Goal: Entertainment & Leisure: Browse casually

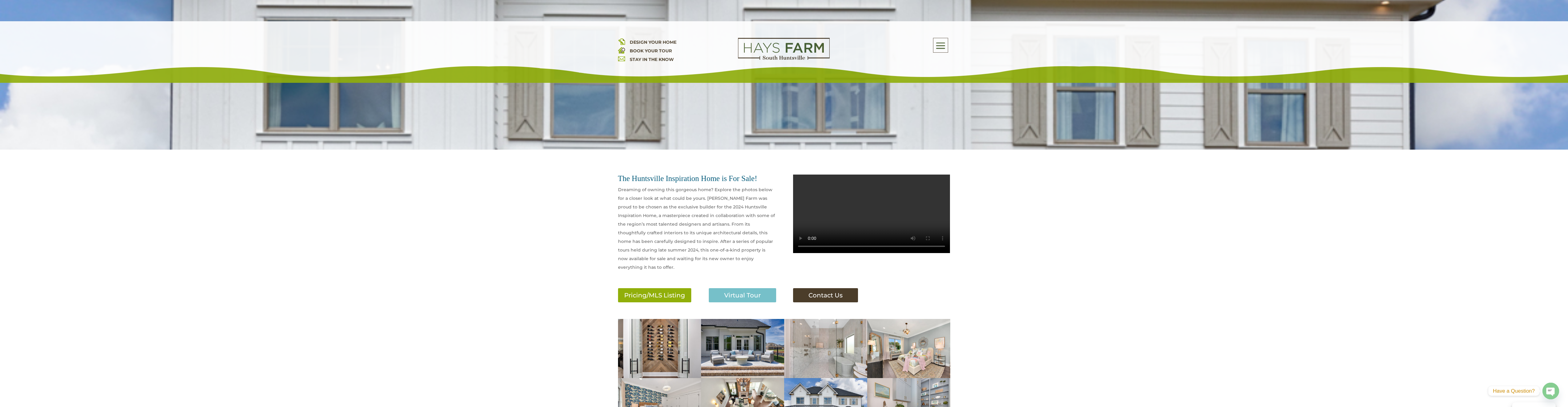
scroll to position [123, 0]
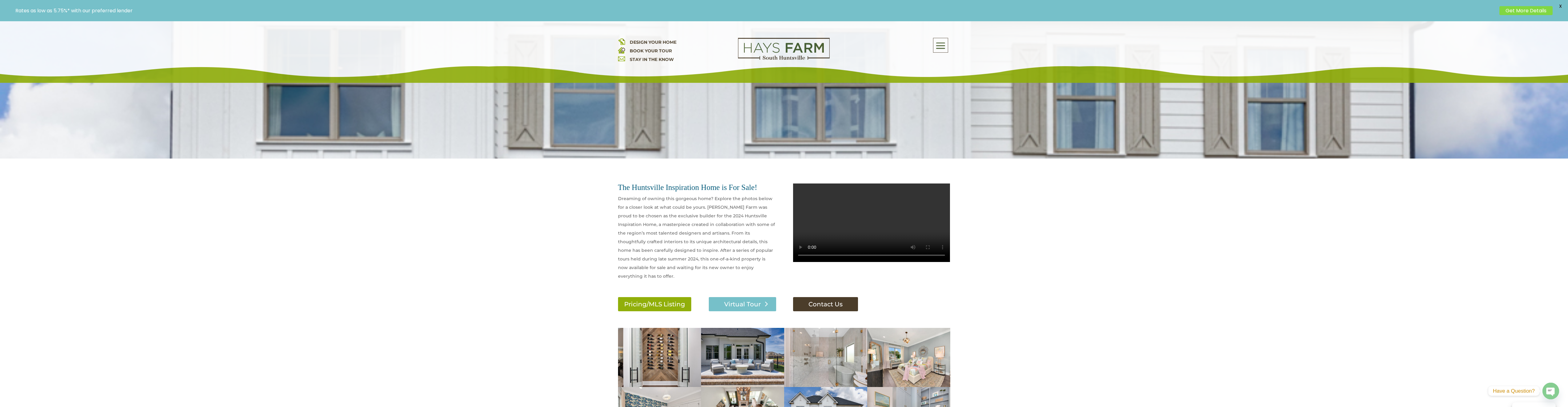
click at [728, 298] on link "Virtual Tour" at bounding box center [742, 304] width 67 height 14
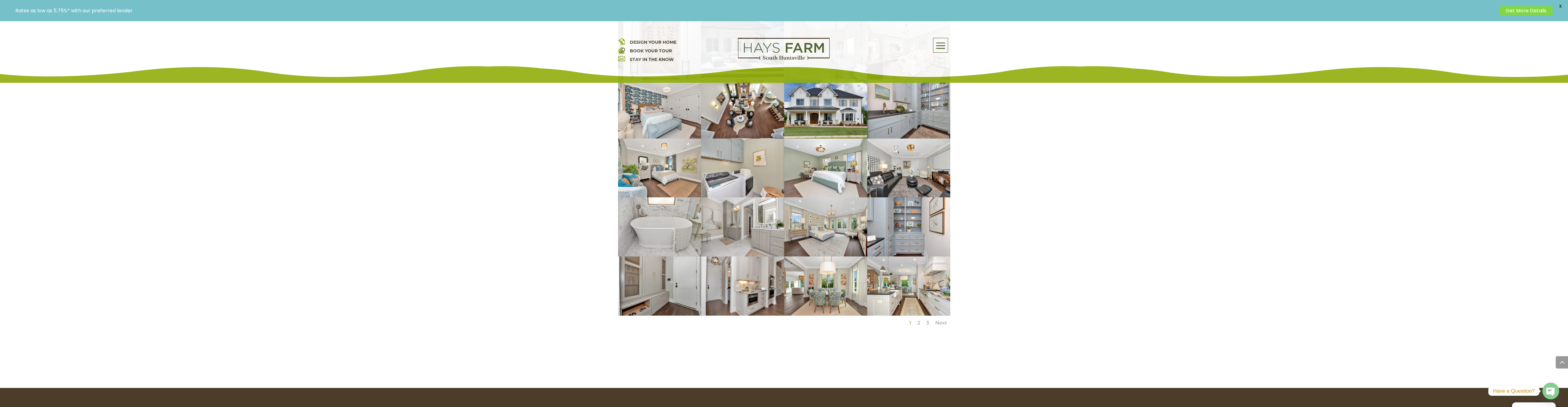
scroll to position [431, 0]
click at [920, 320] on link "2" at bounding box center [919, 323] width 3 height 6
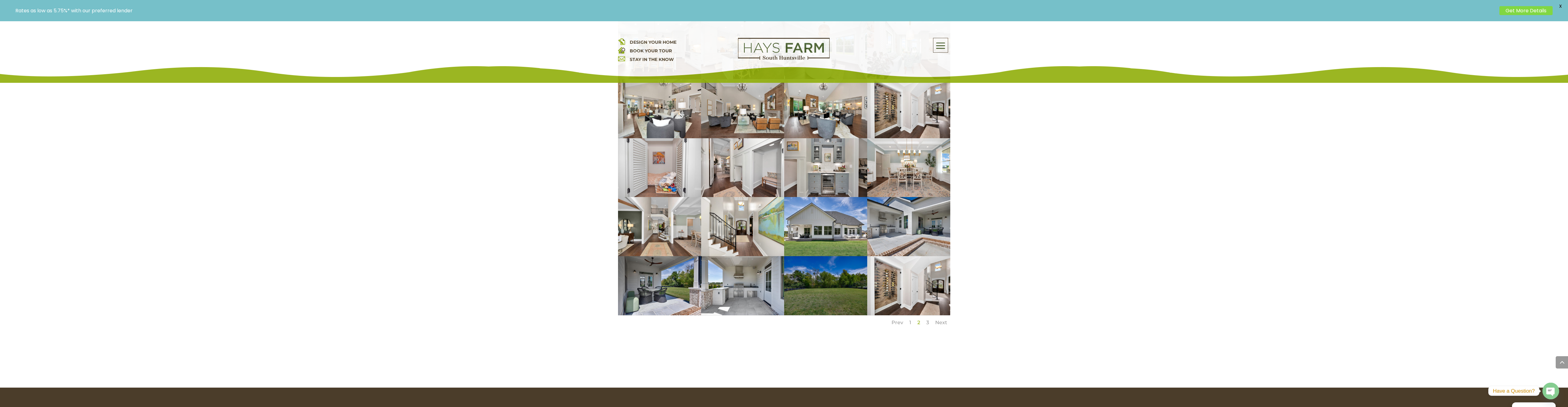
click at [909, 316] on li "1" at bounding box center [910, 323] width 8 height 14
click at [910, 320] on link "1" at bounding box center [910, 323] width 2 height 6
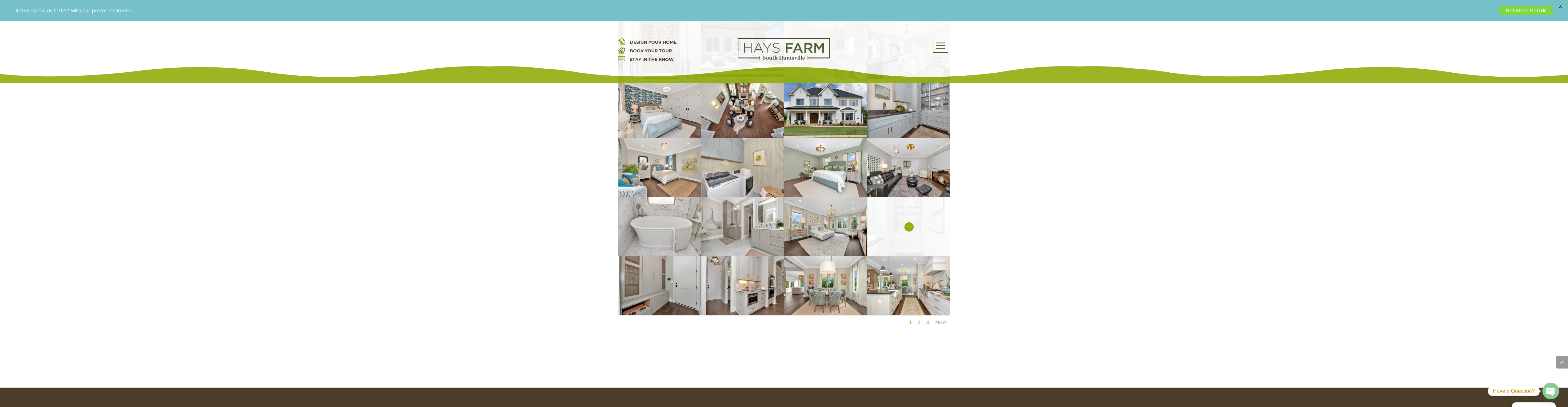
click at [907, 225] on img at bounding box center [909, 227] width 83 height 59
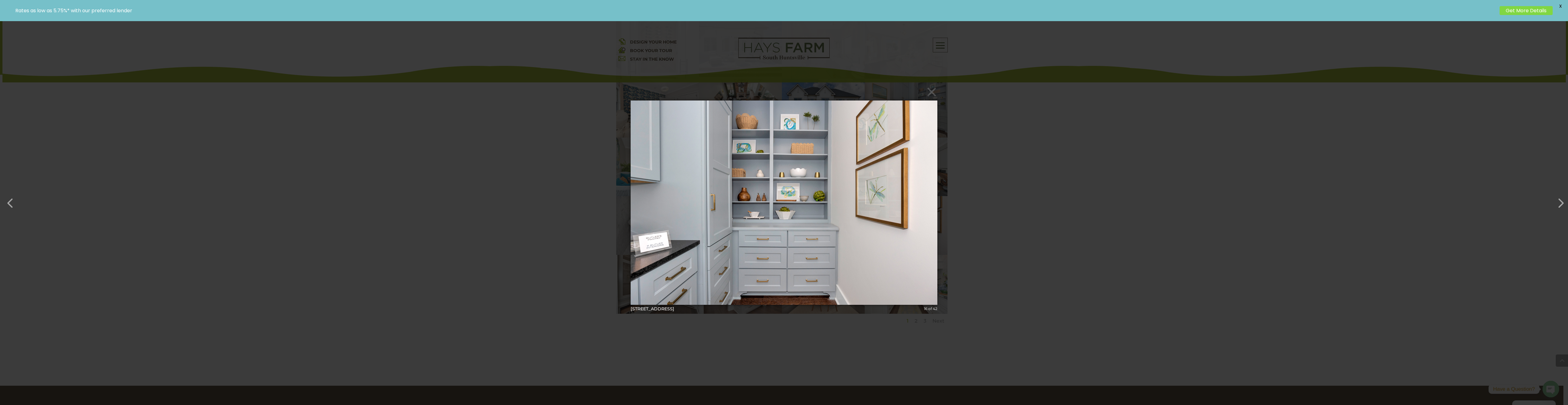
click at [1105, 215] on div "× [STREET_ADDRESS]-53 16 of 42 Loading..." at bounding box center [784, 202] width 1568 height 405
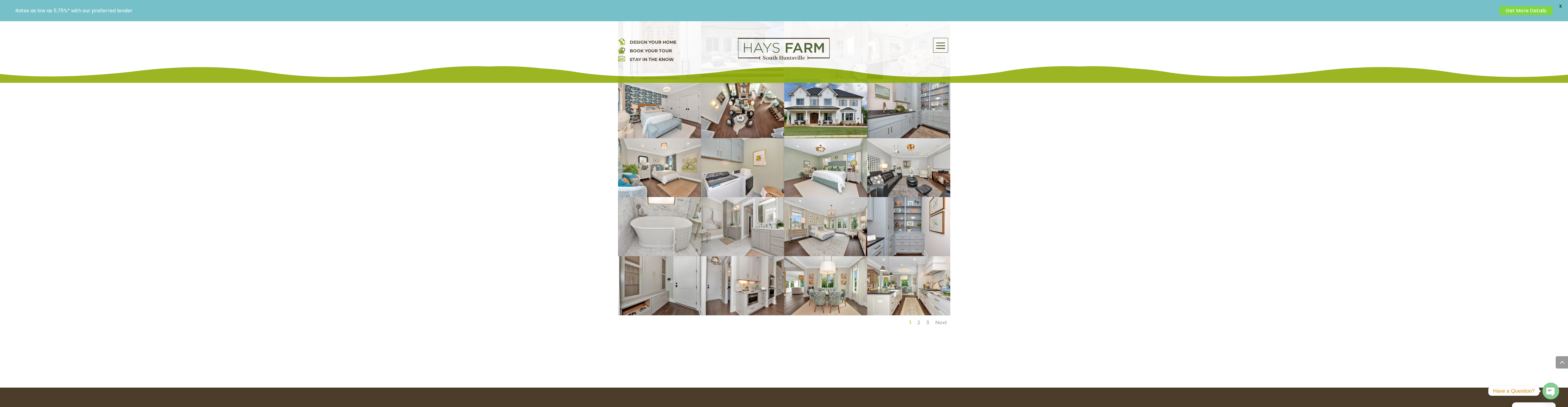
click at [918, 320] on link "2" at bounding box center [919, 323] width 3 height 6
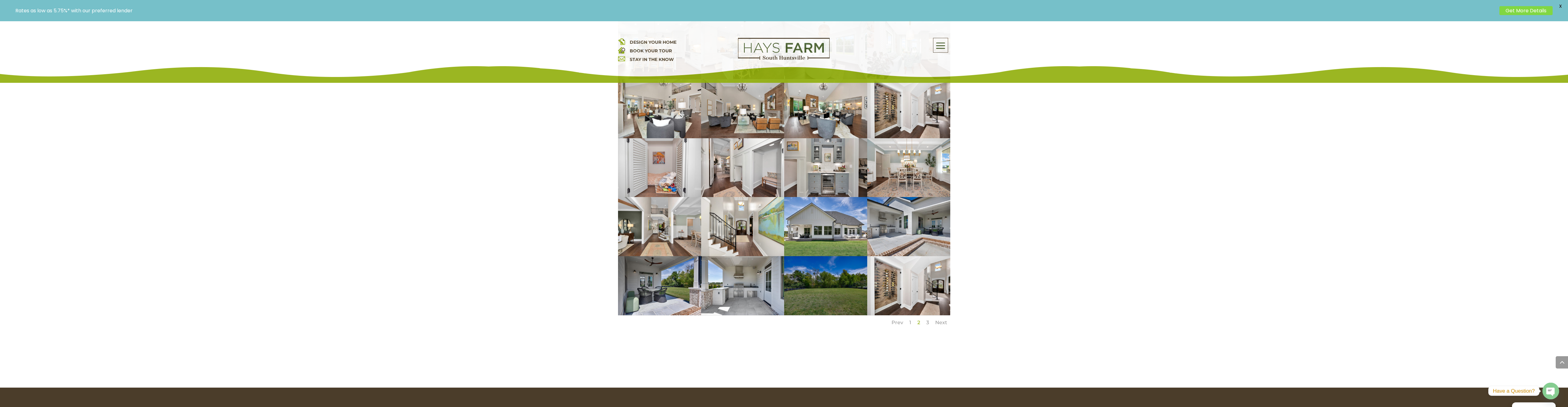
click at [910, 320] on link "1" at bounding box center [910, 323] width 2 height 6
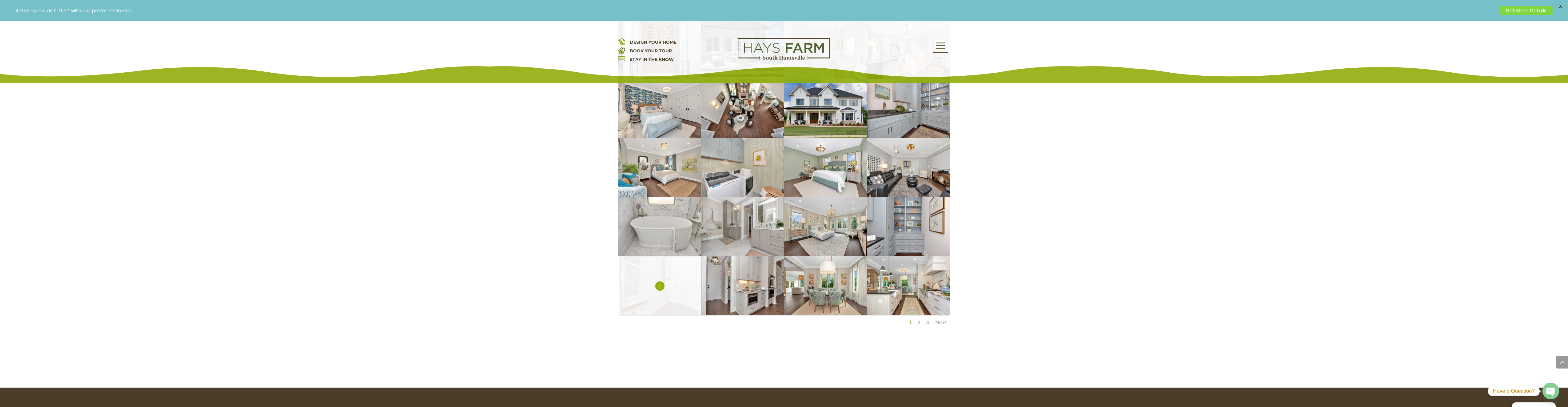
click at [666, 289] on img at bounding box center [659, 285] width 83 height 59
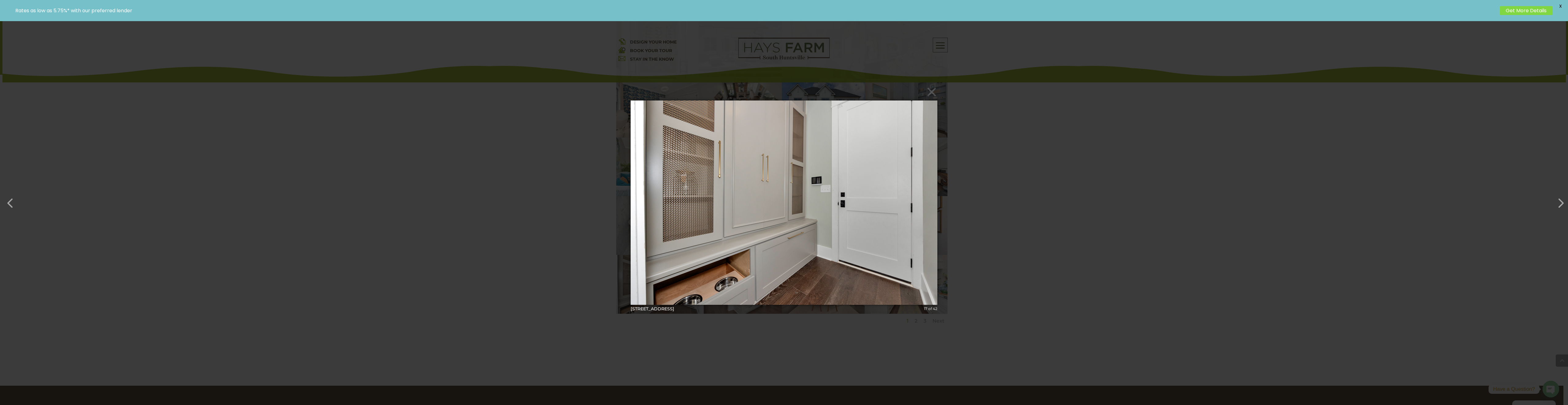
click at [1166, 225] on div "× [STREET_ADDRESS]-50 17 of 42 Loading..." at bounding box center [784, 202] width 1568 height 405
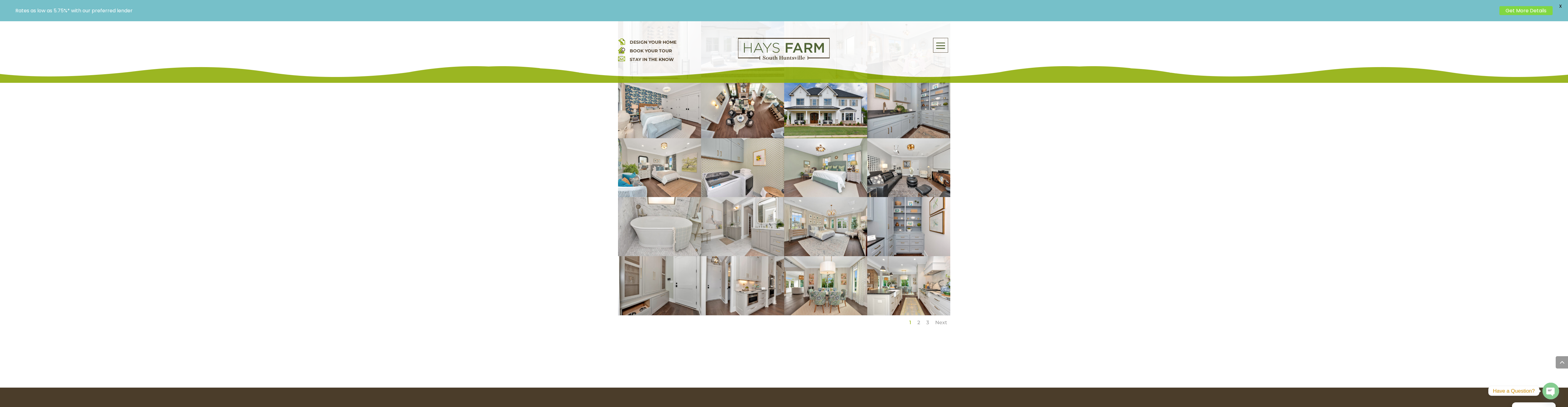
click at [920, 320] on link "2" at bounding box center [919, 323] width 3 height 6
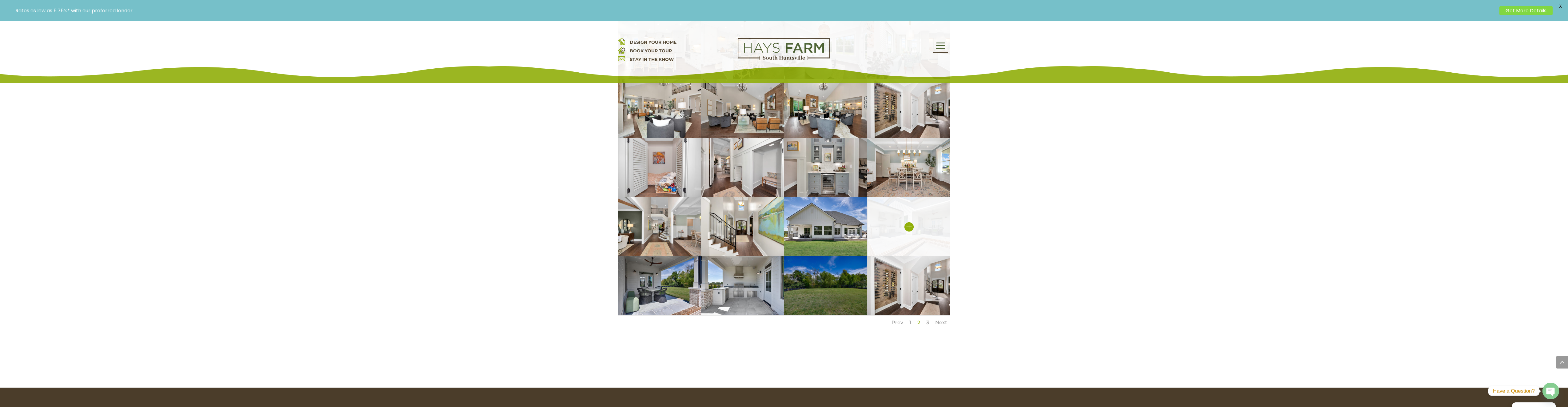
click at [911, 216] on img at bounding box center [909, 227] width 83 height 59
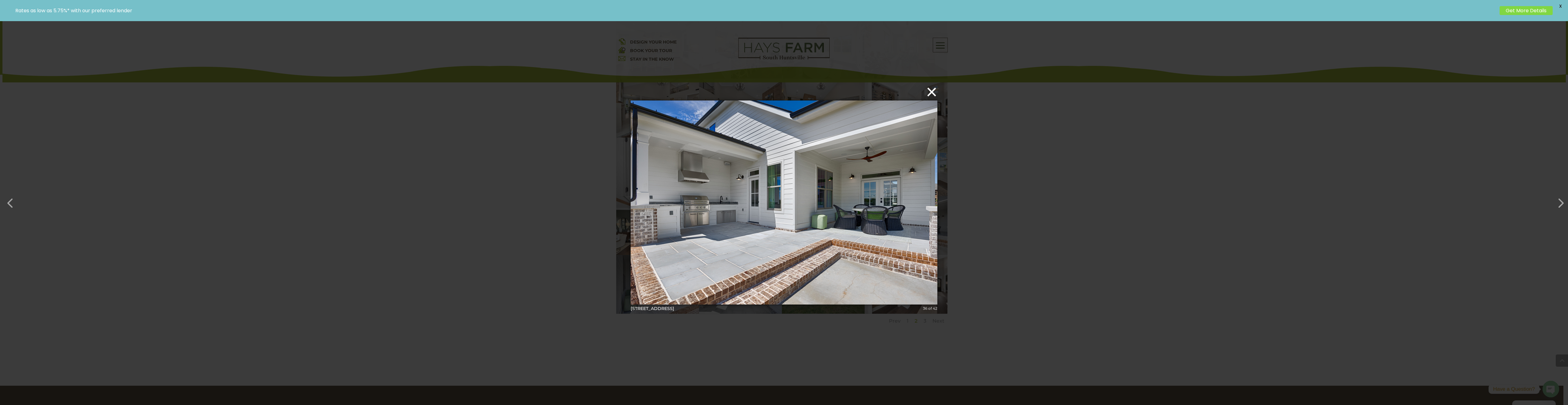
click at [932, 94] on button "×" at bounding box center [786, 92] width 307 height 13
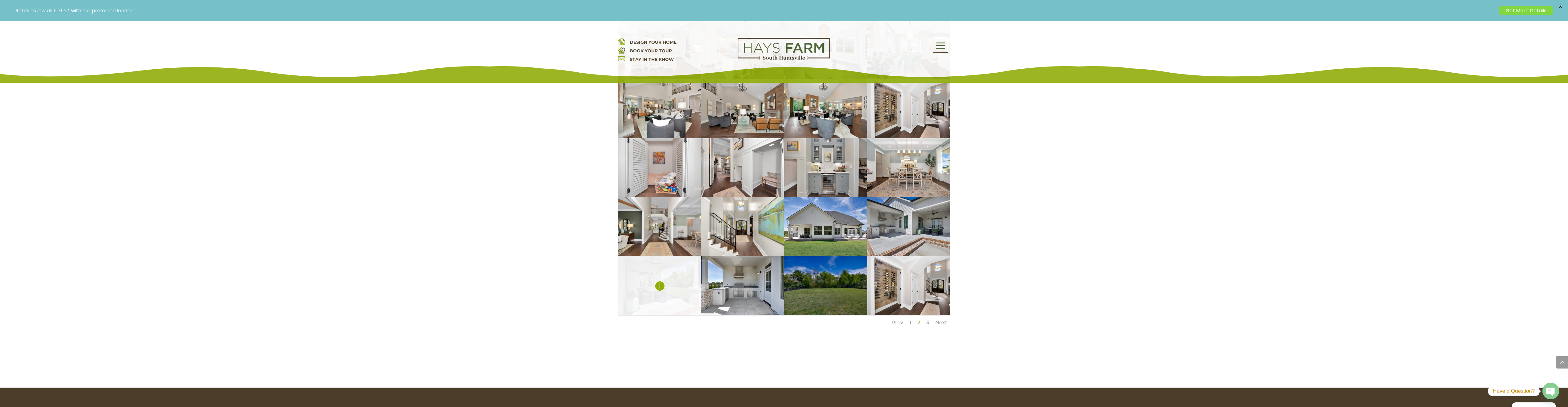
click at [680, 284] on img at bounding box center [659, 285] width 83 height 59
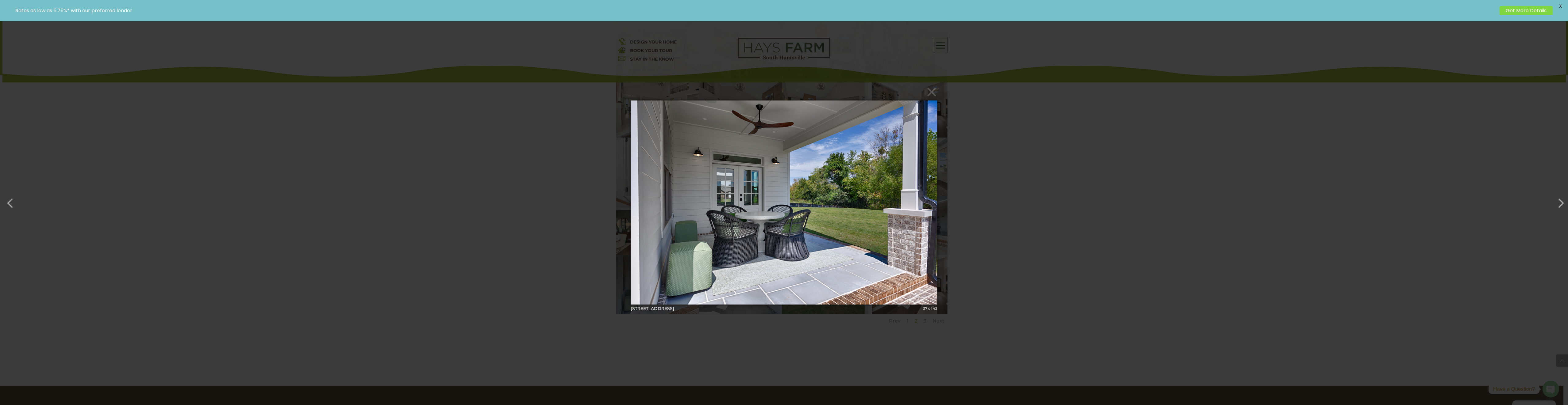
click at [1015, 197] on div "× [STREET_ADDRESS]-10 37 of 42 Loading..." at bounding box center [784, 202] width 1568 height 405
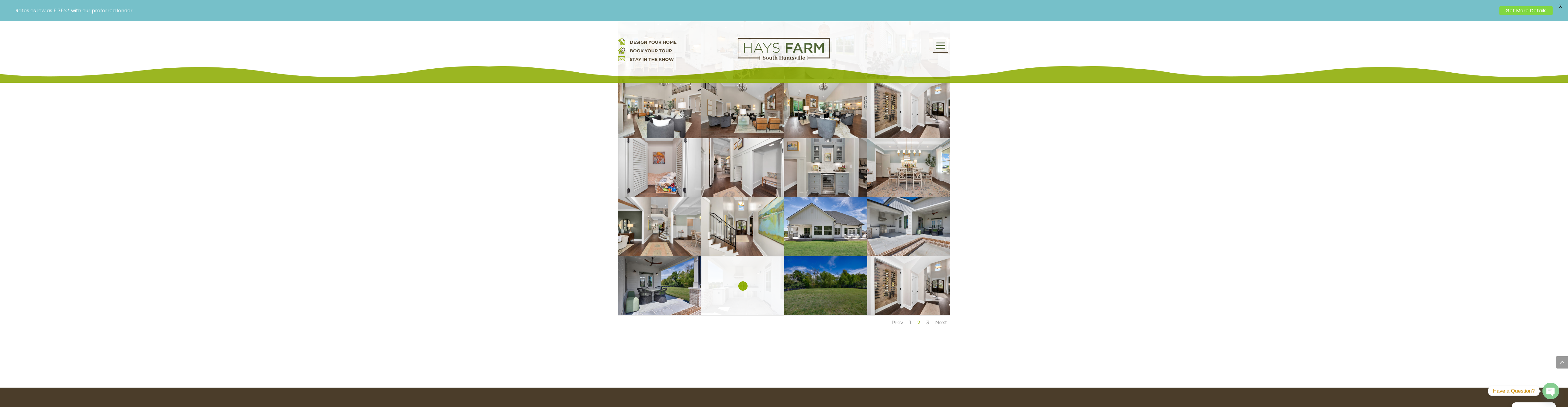
click at [755, 276] on img at bounding box center [742, 285] width 83 height 59
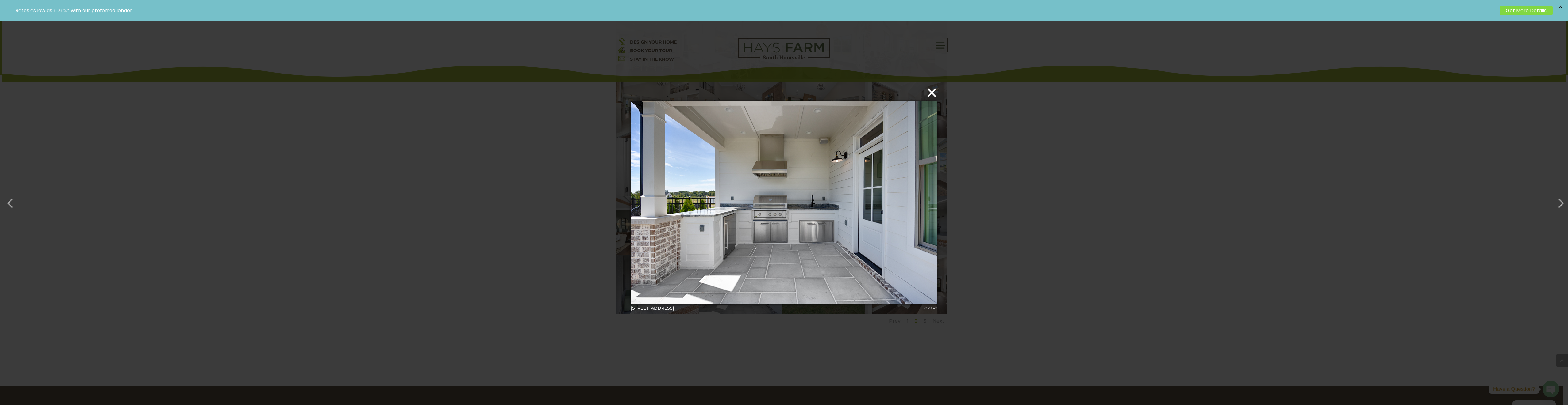
click at [933, 89] on button "×" at bounding box center [786, 92] width 307 height 13
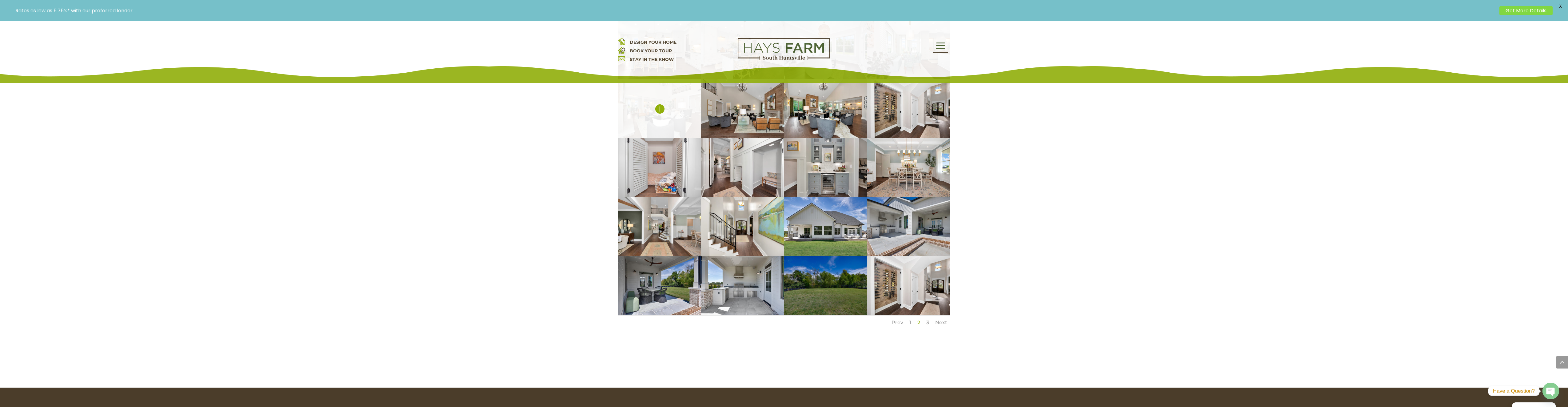
click at [659, 114] on img at bounding box center [659, 109] width 83 height 59
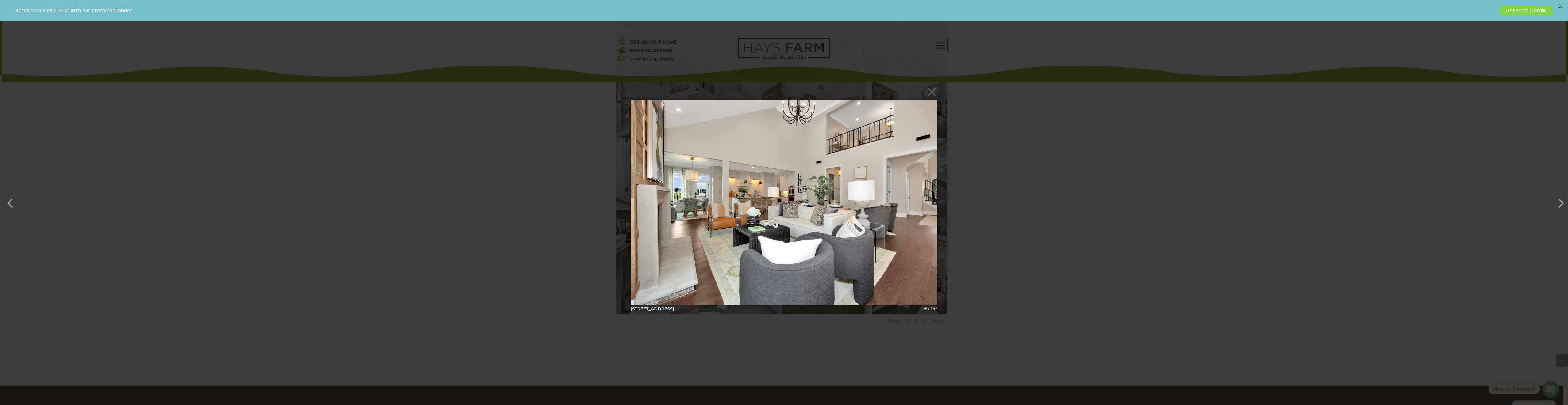
click at [1127, 164] on div "× [STREET_ADDRESS]-33 25 of 42 Loading..." at bounding box center [784, 202] width 1568 height 405
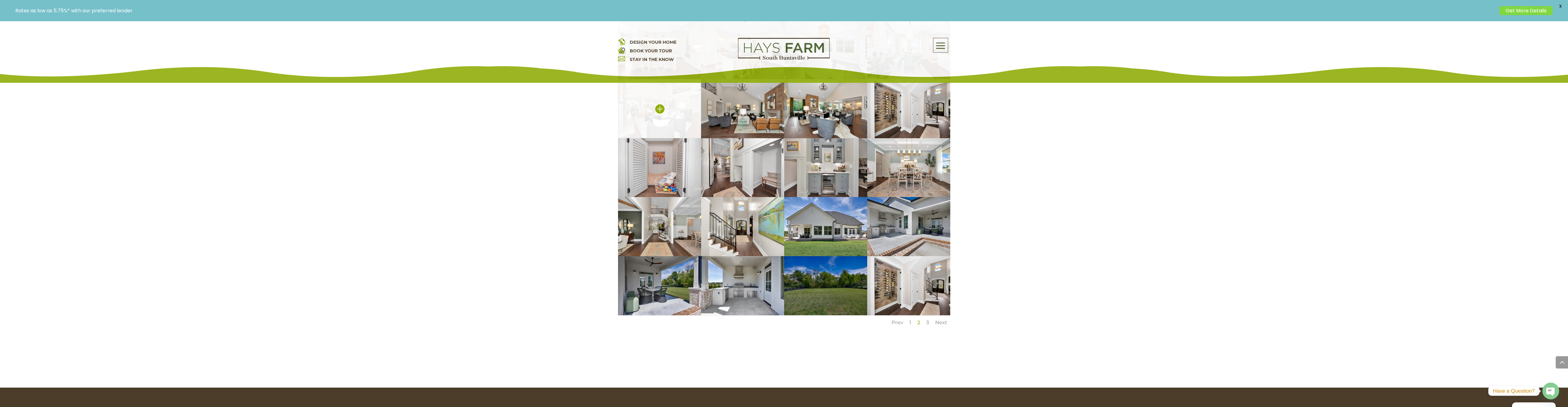
click at [657, 102] on img at bounding box center [659, 109] width 83 height 59
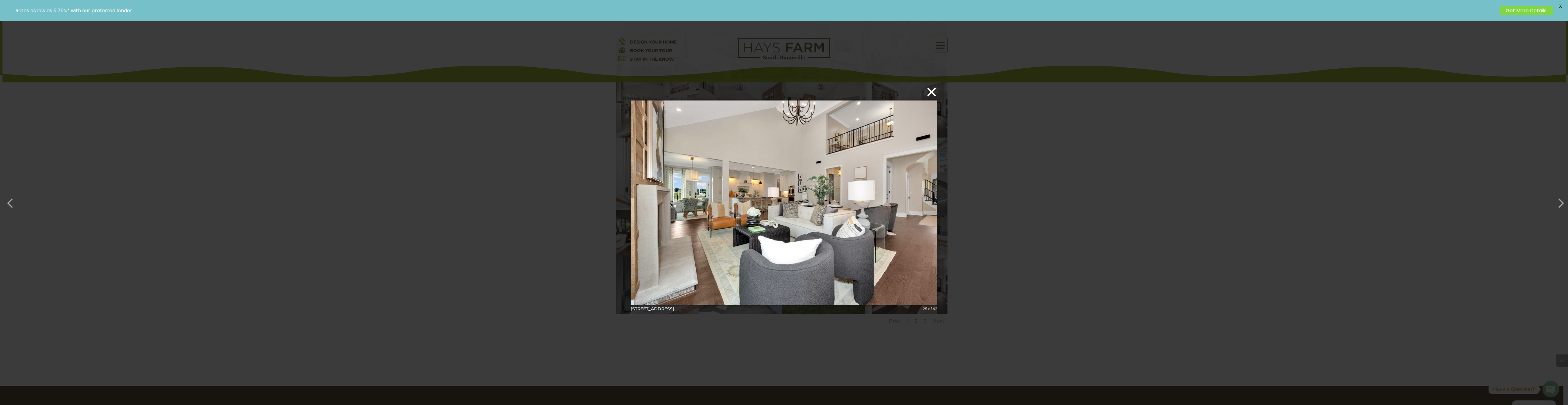
click at [931, 91] on button "×" at bounding box center [786, 92] width 307 height 13
